Goal: Task Accomplishment & Management: Use online tool/utility

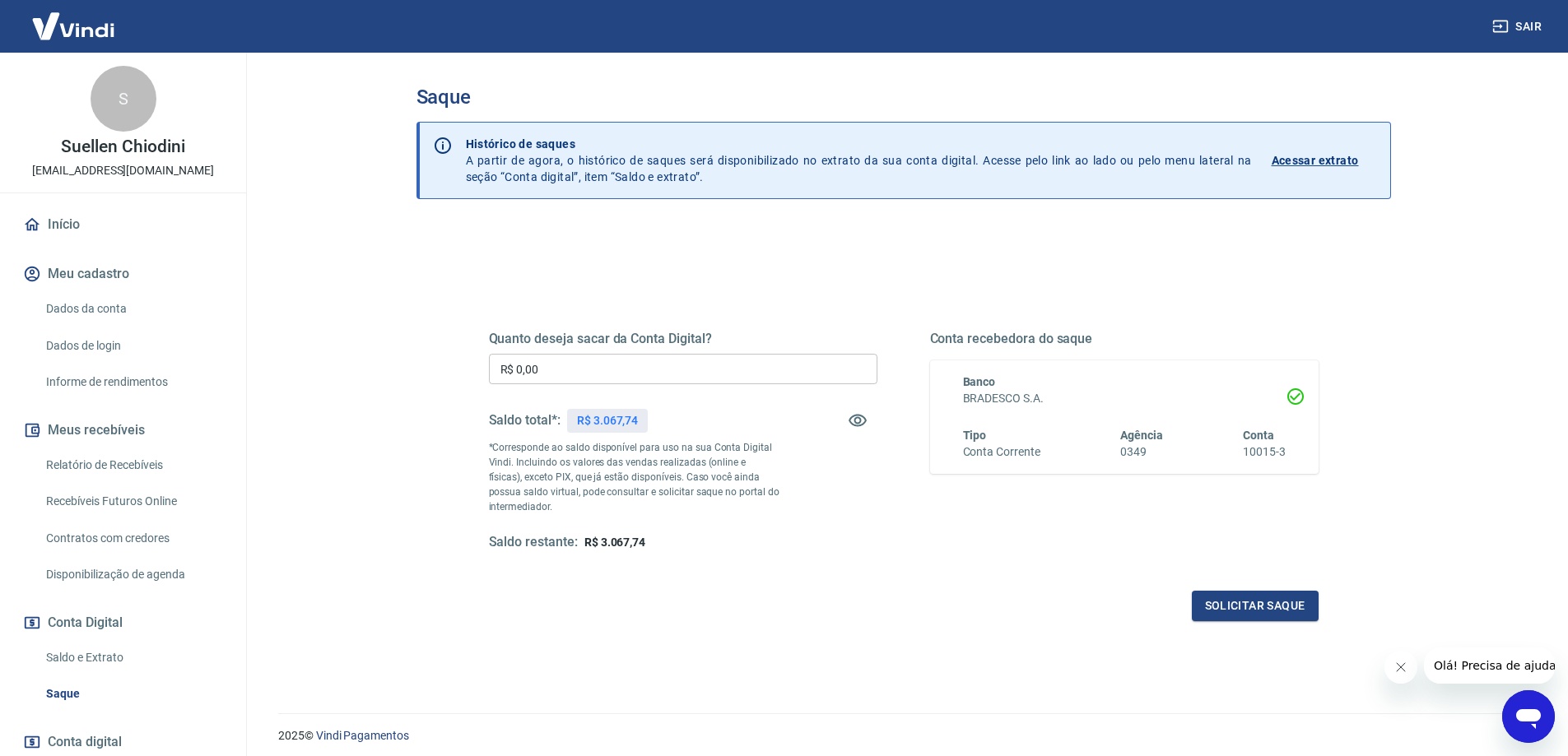
click at [666, 372] on input "R$ 0,00" at bounding box center [683, 369] width 388 height 30
type input "R$ 3.000,00"
click at [1255, 606] on button "Solicitar saque" at bounding box center [1255, 606] width 127 height 30
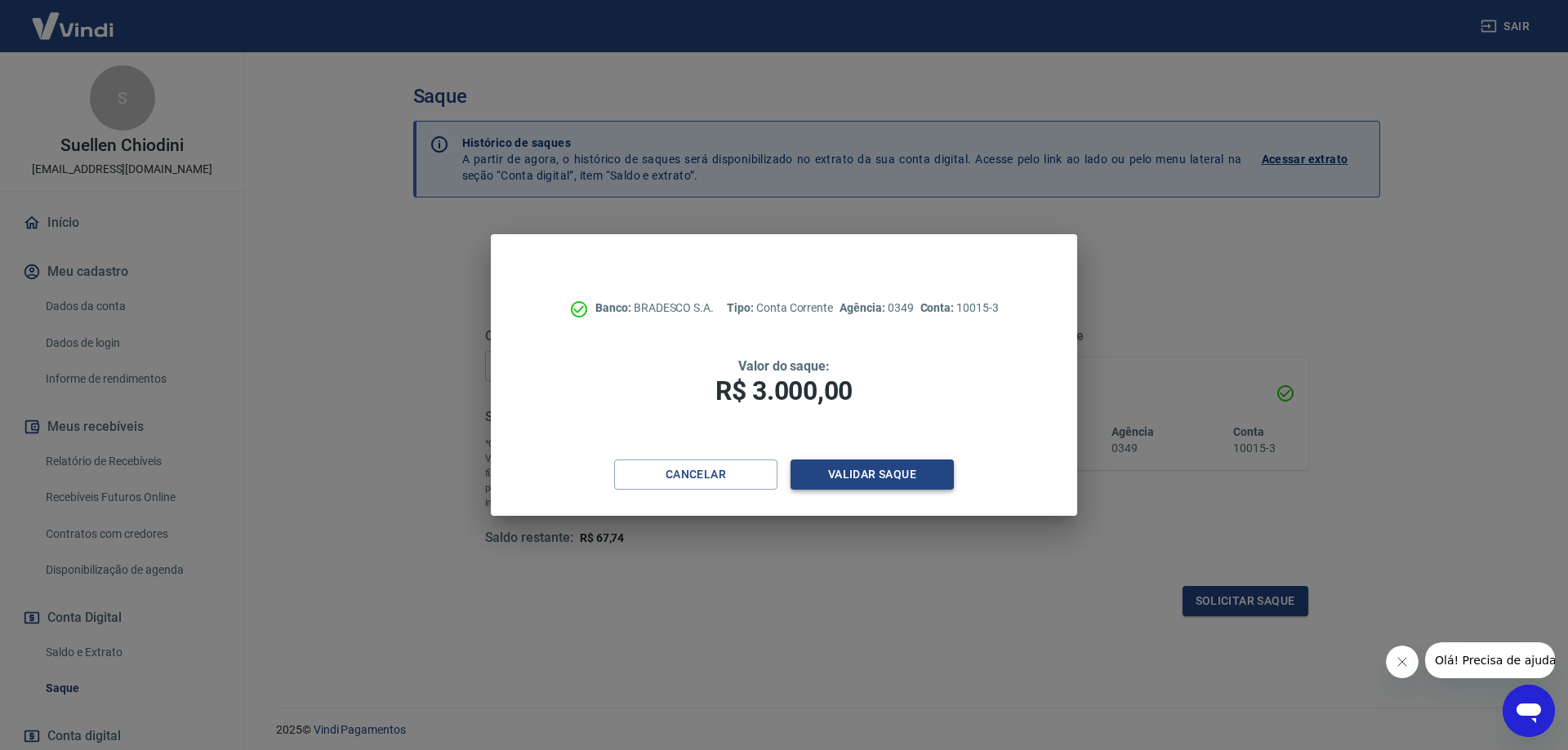
click at [870, 466] on button "Validar saque" at bounding box center [872, 474] width 164 height 30
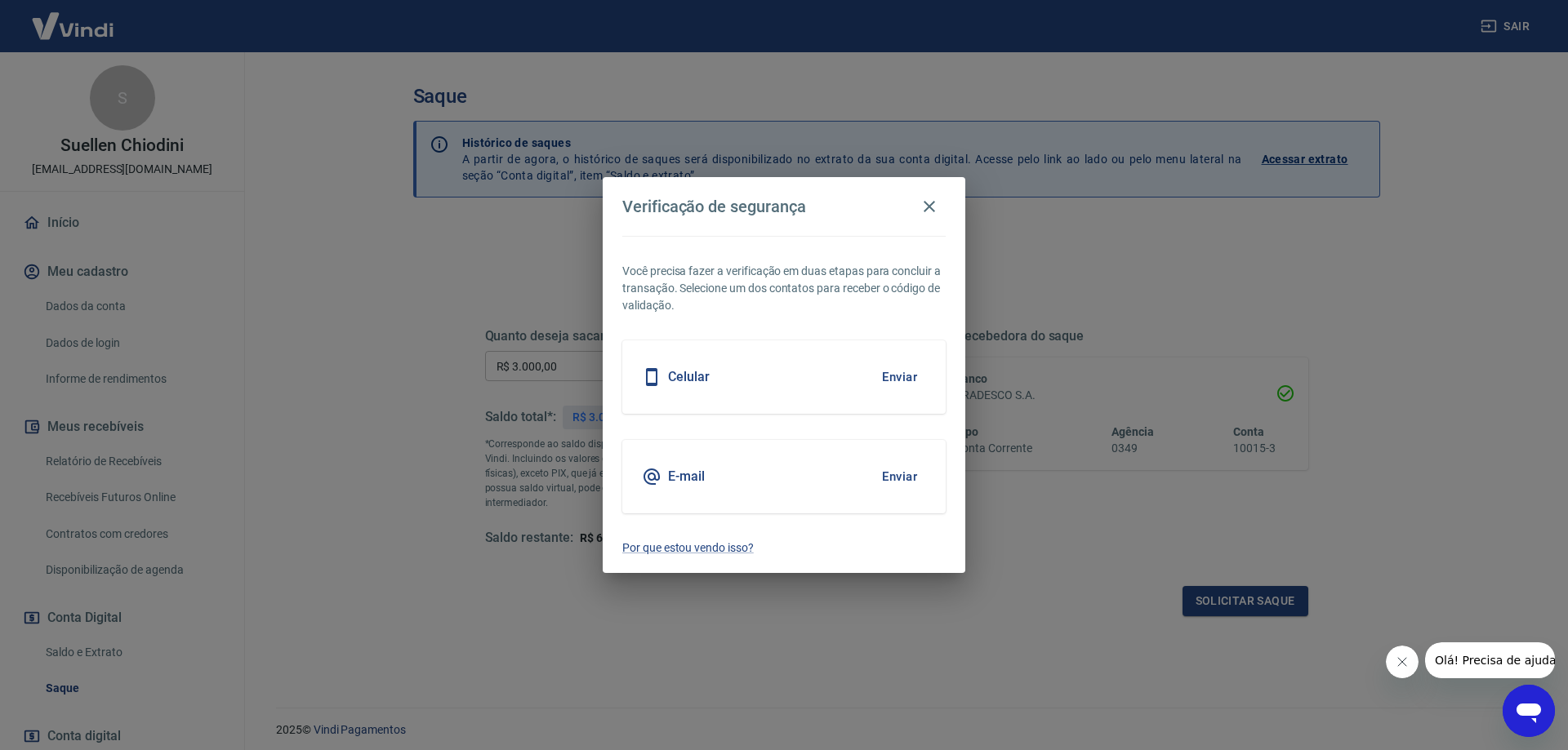
click at [689, 476] on h5 "E-mail" at bounding box center [687, 476] width 37 height 16
click at [884, 473] on button "Enviar" at bounding box center [899, 476] width 53 height 34
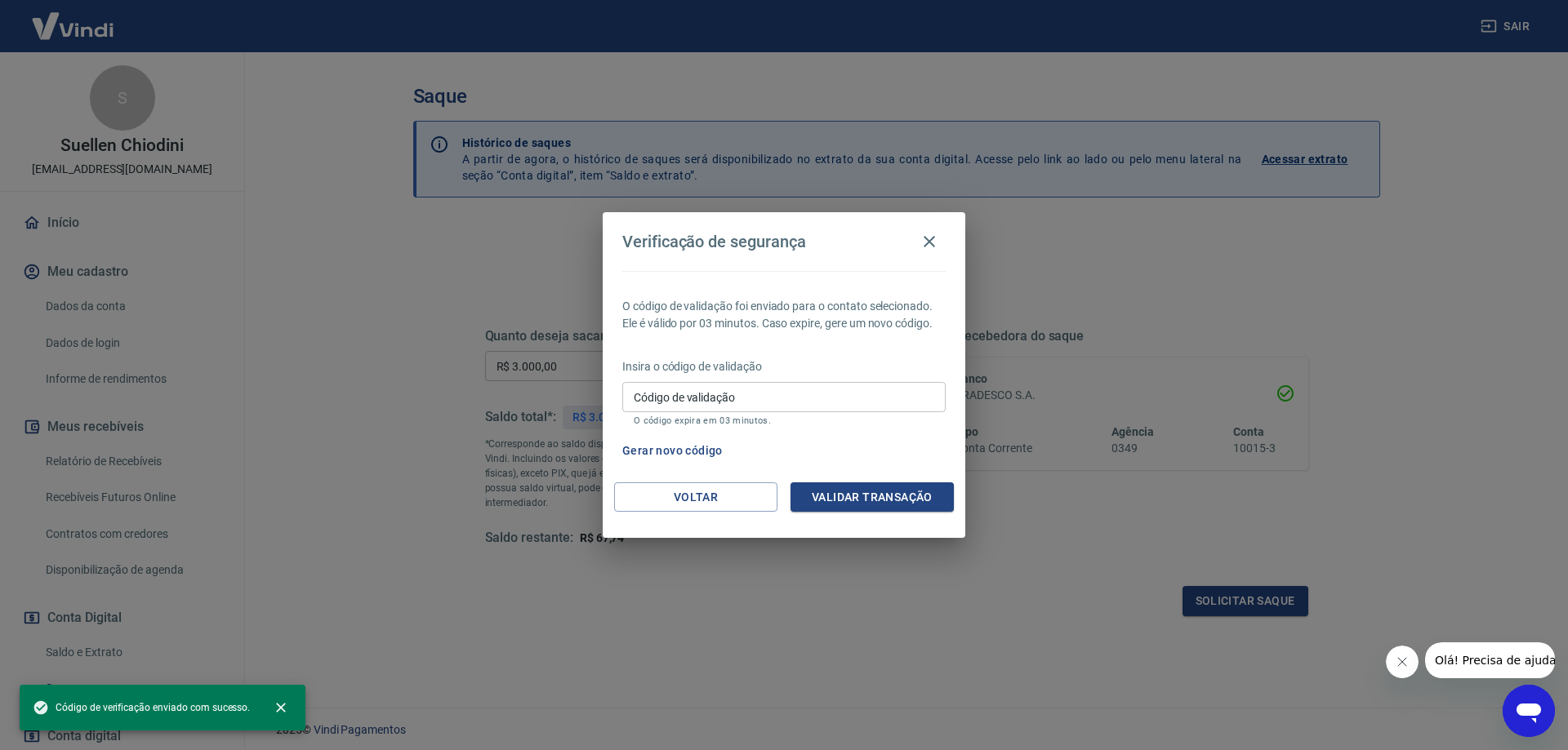
click at [726, 392] on input "Código de validação" at bounding box center [784, 397] width 323 height 30
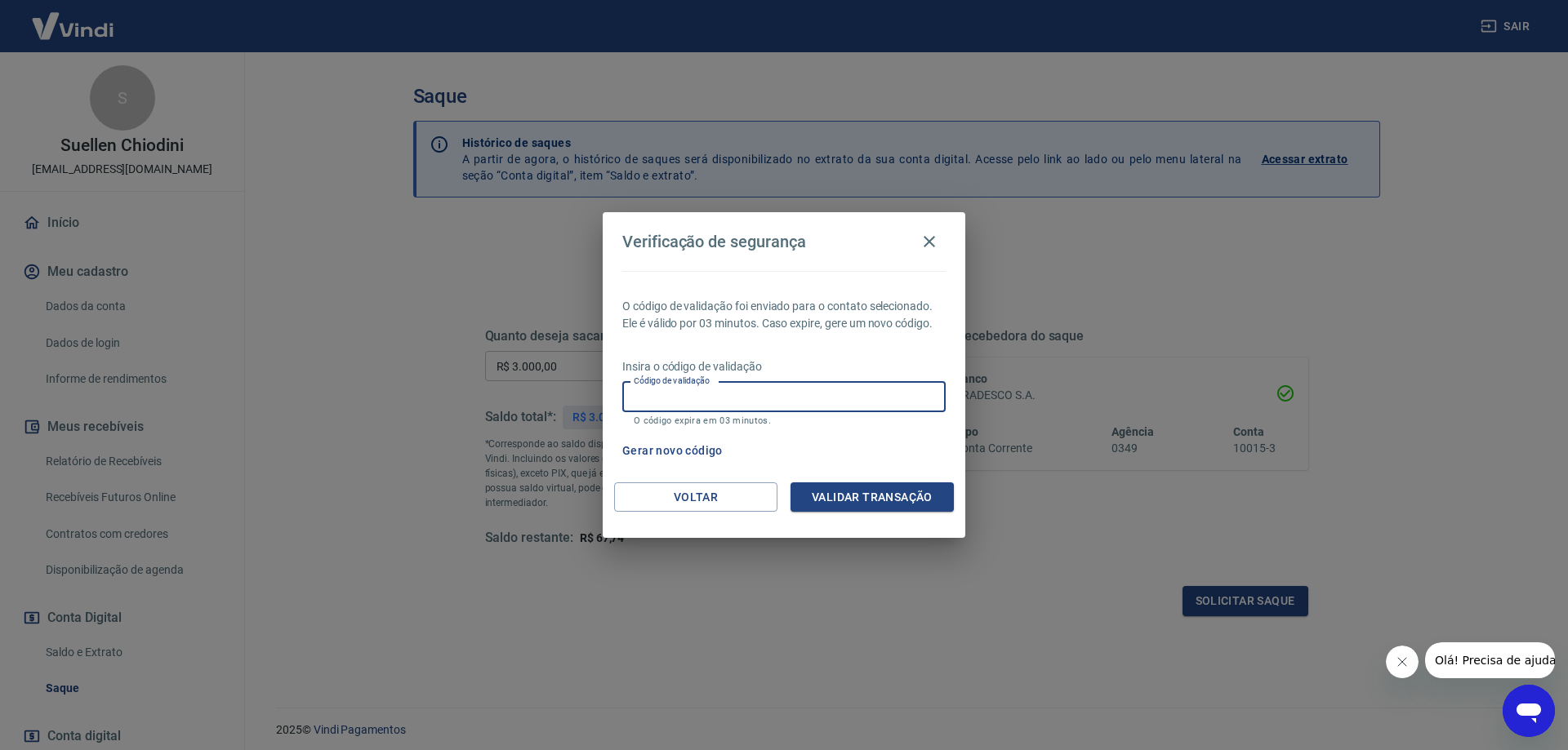
paste input "556795"
type input "556795"
click at [863, 494] on button "Validar transação" at bounding box center [872, 497] width 164 height 30
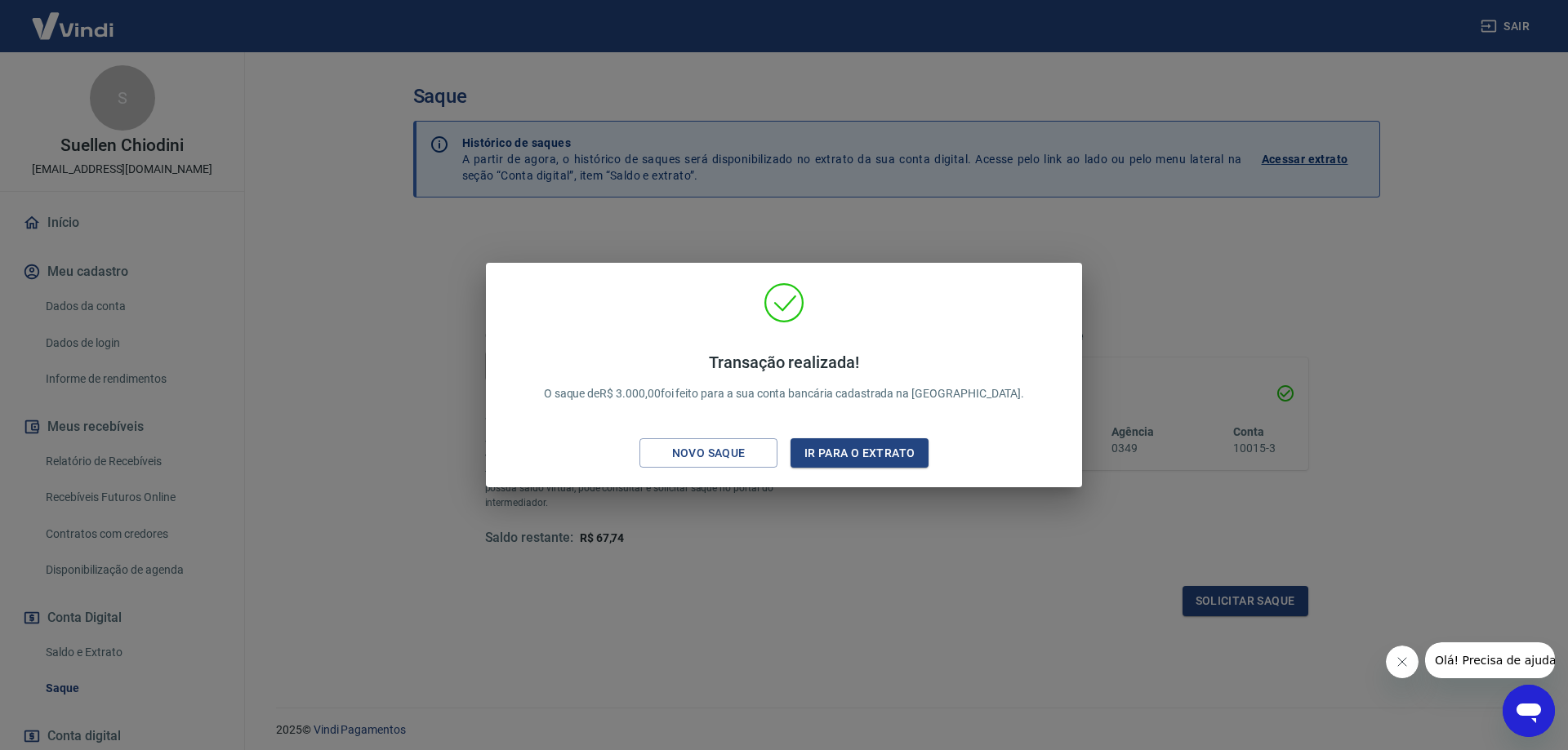
click at [1265, 283] on div "Transação realizada! O saque de R$ 3.000,00 foi feito para a sua conta bancária…" at bounding box center [784, 375] width 1568 height 750
